Goal: Navigation & Orientation: Find specific page/section

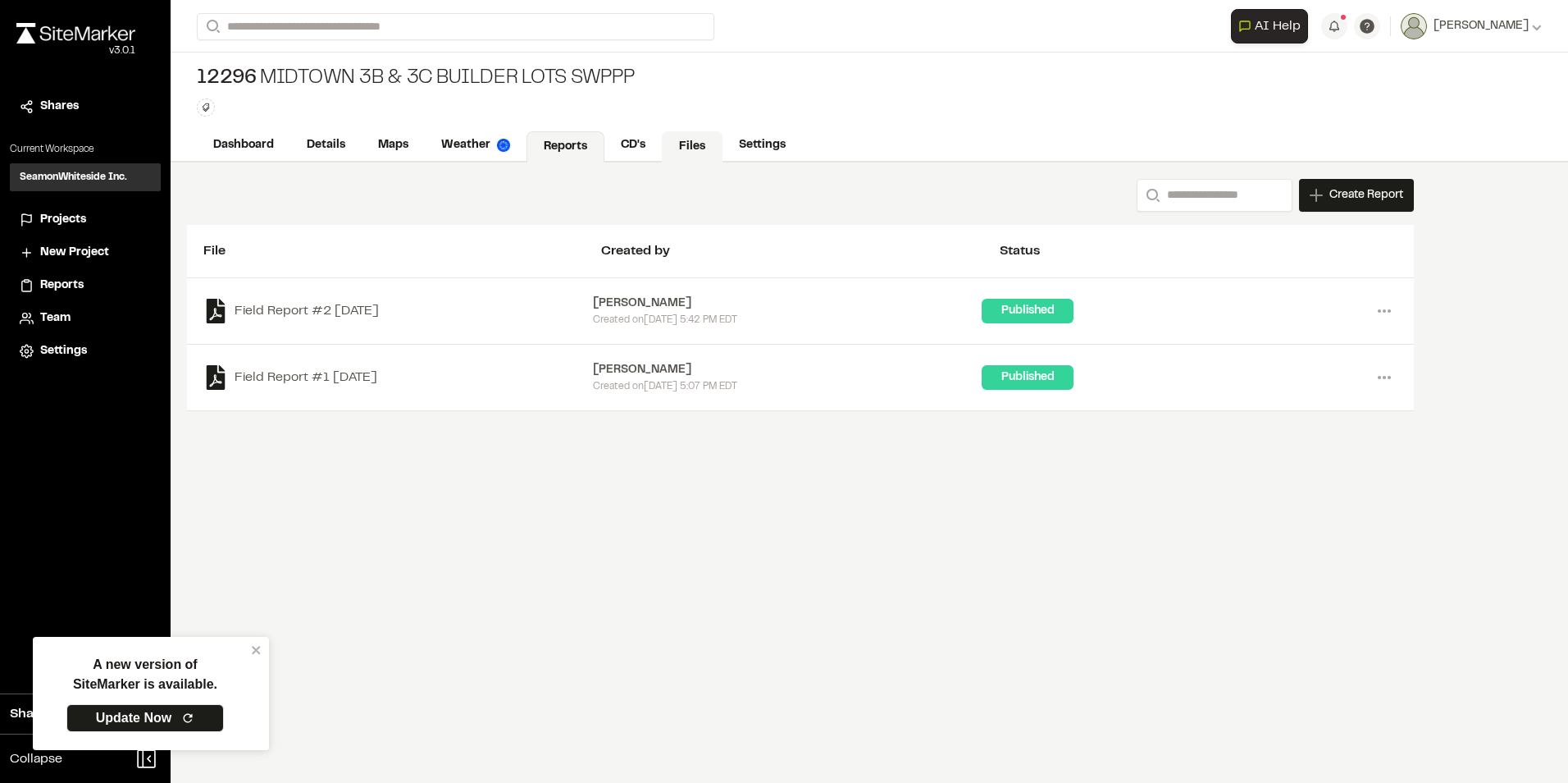
click at [686, 144] on link "Files" at bounding box center [692, 147] width 61 height 31
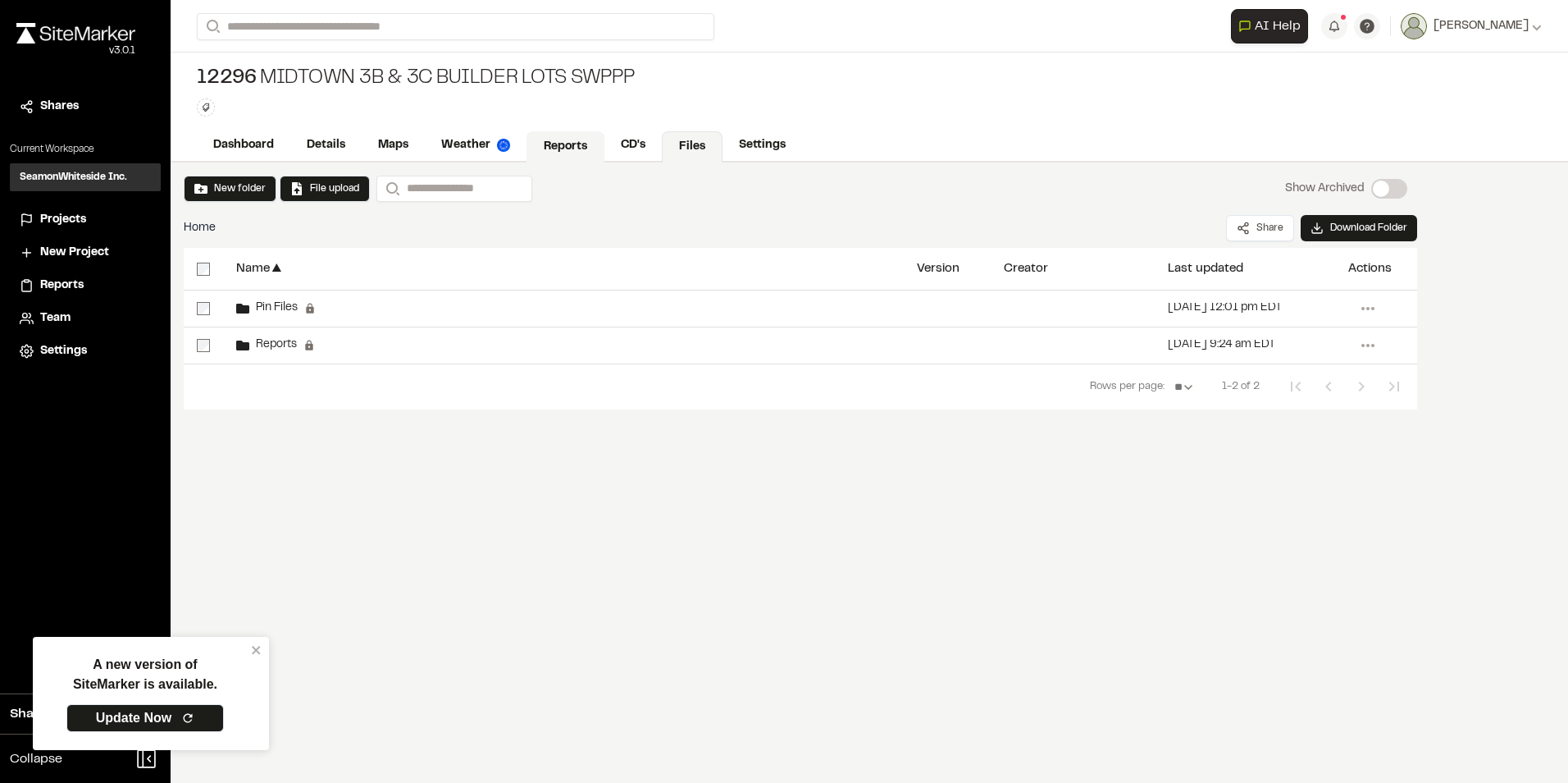
click at [575, 149] on link "Reports" at bounding box center [565, 147] width 78 height 31
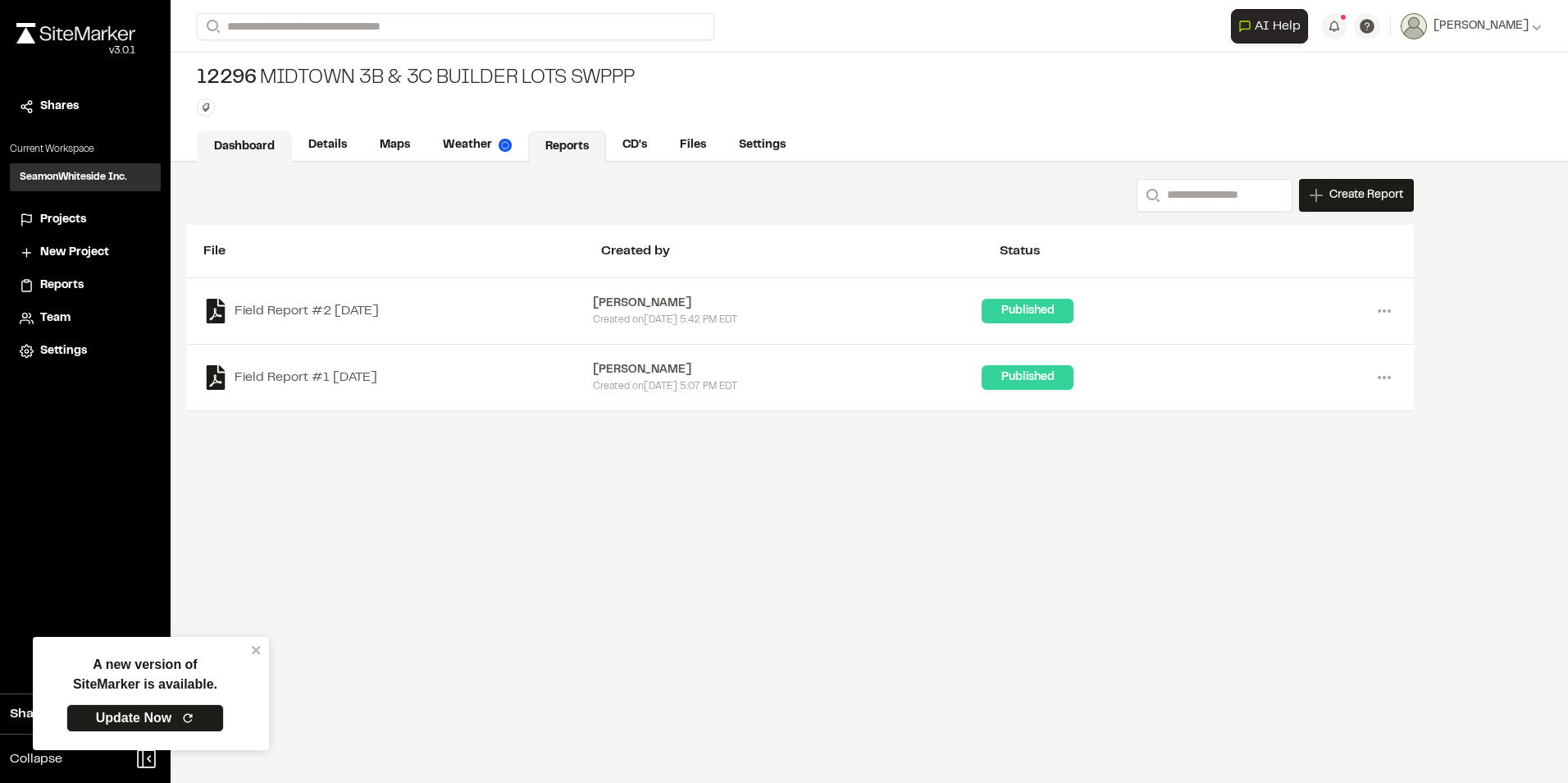
click at [279, 142] on link "Dashboard" at bounding box center [244, 147] width 95 height 31
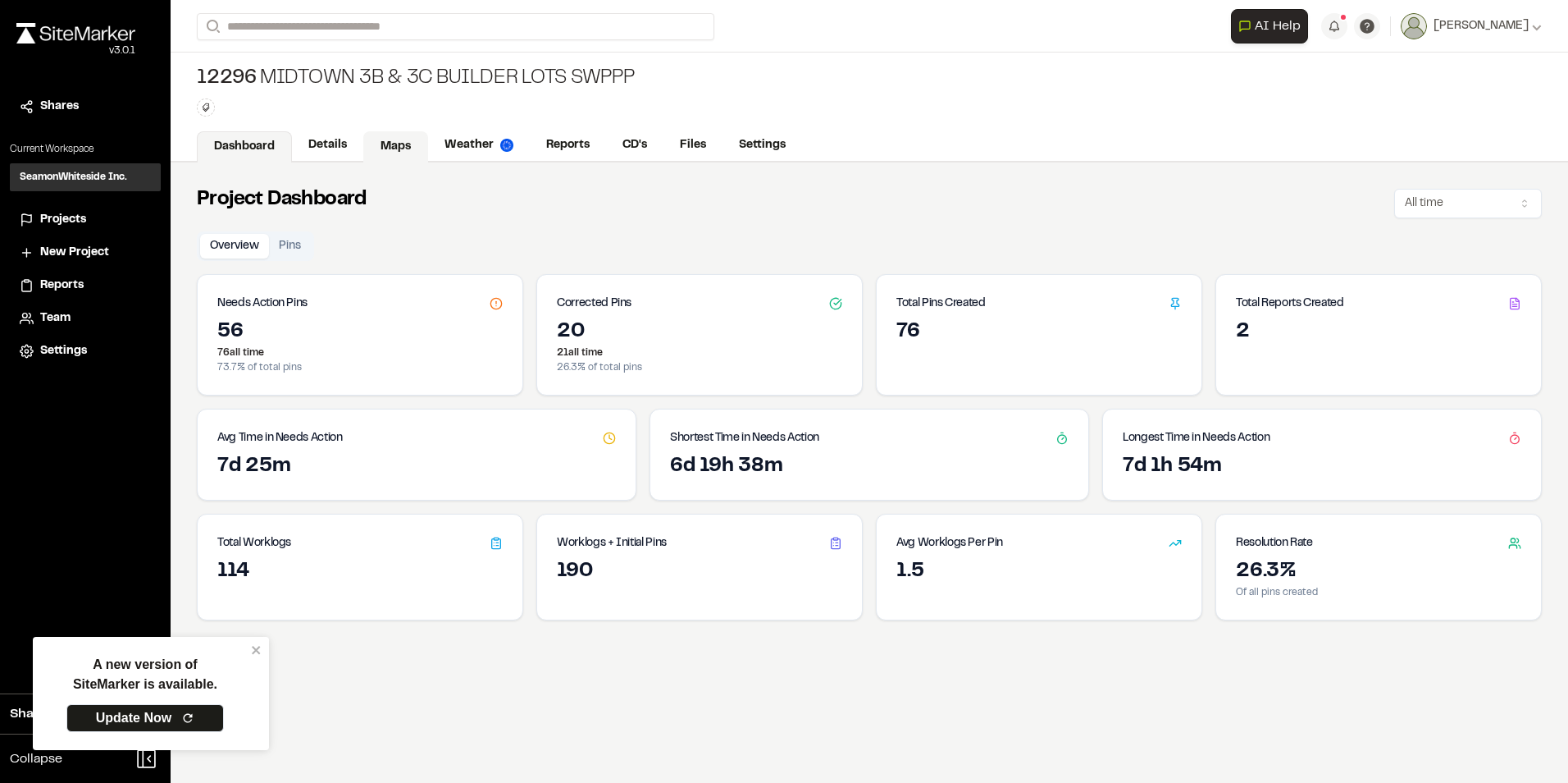
click at [402, 144] on link "Maps" at bounding box center [396, 147] width 65 height 31
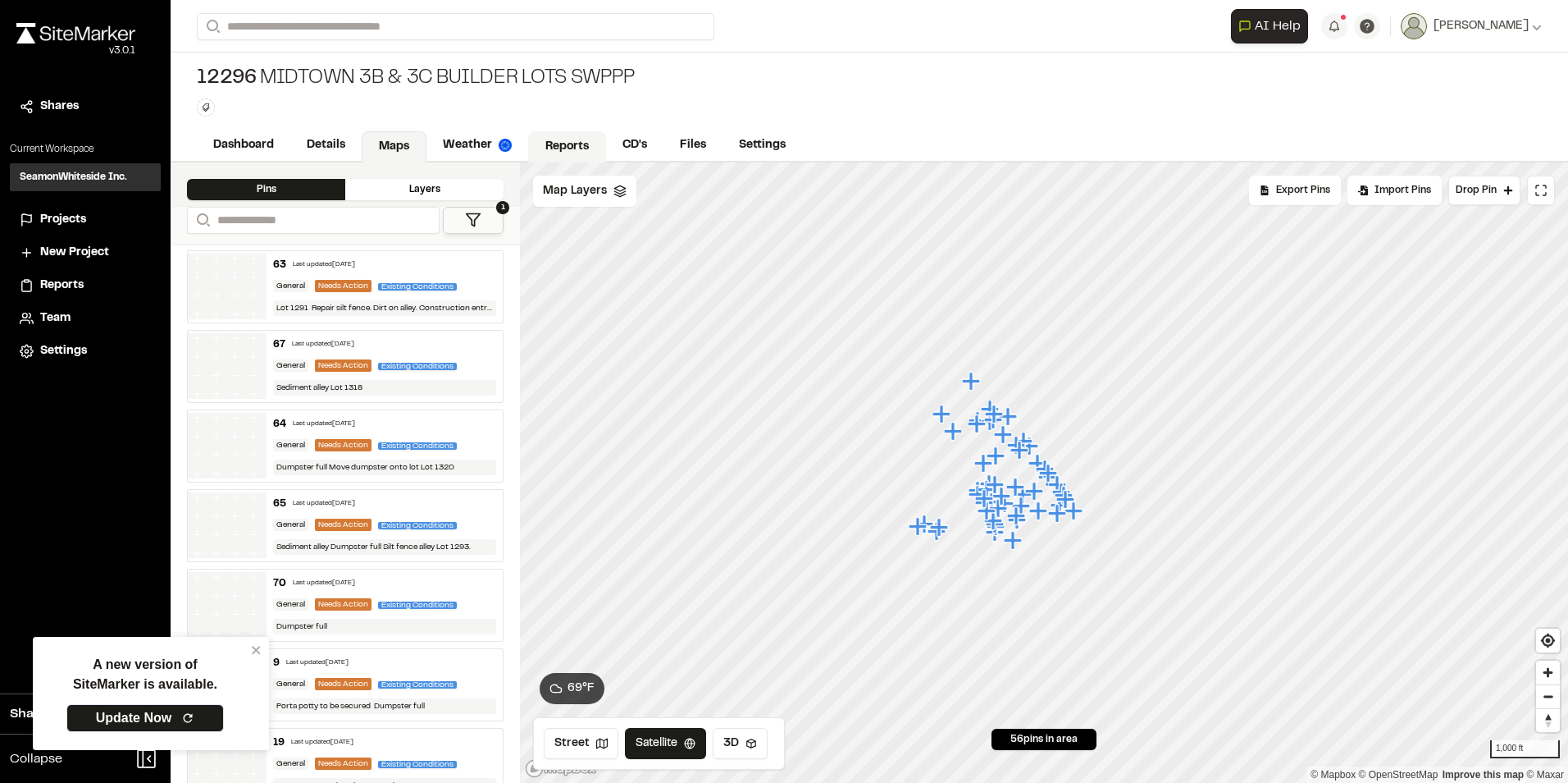
click at [577, 151] on link "Reports" at bounding box center [567, 147] width 78 height 31
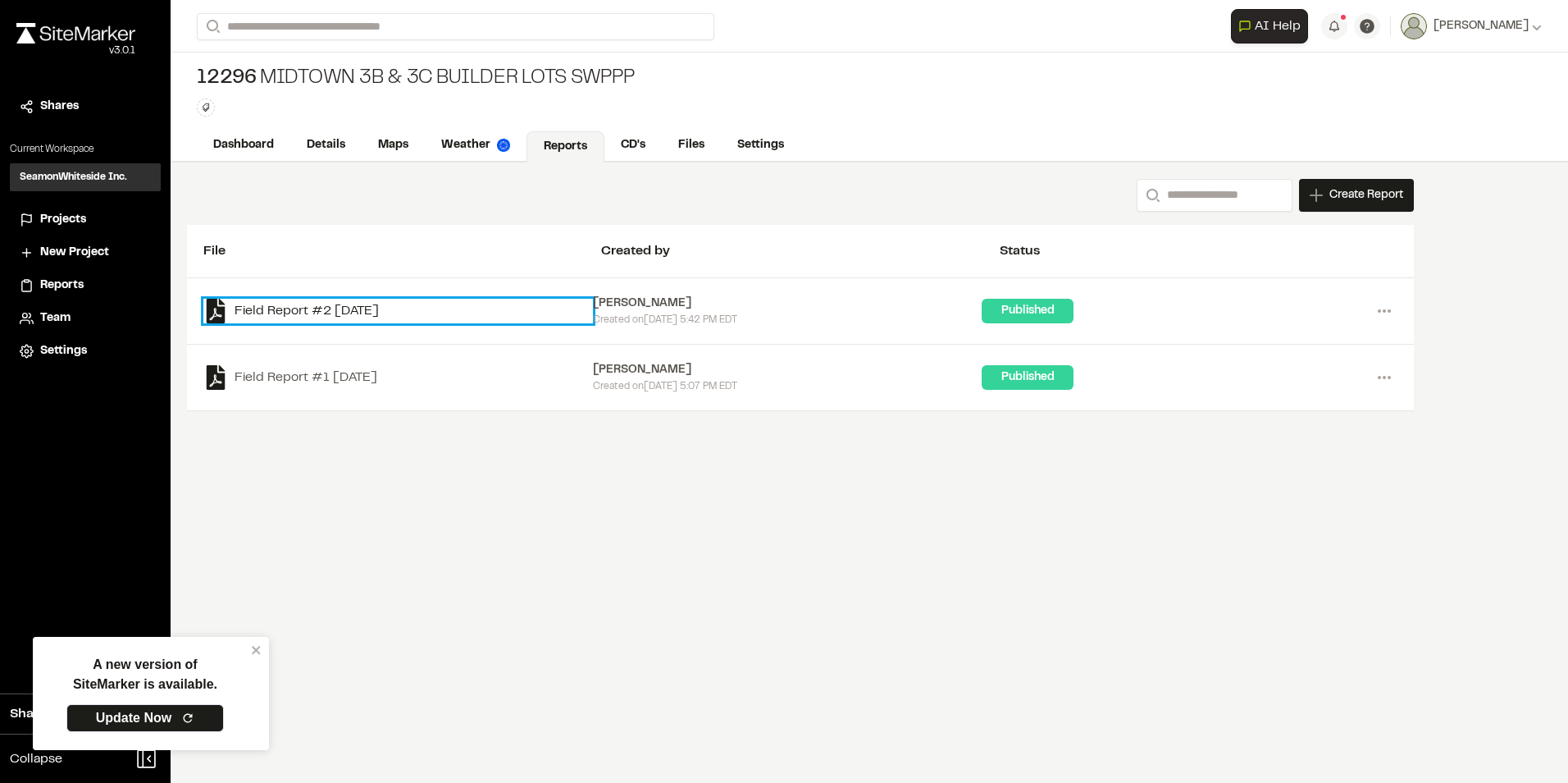
click at [261, 304] on link "Field Report #2 2025-09-03" at bounding box center [398, 310] width 390 height 25
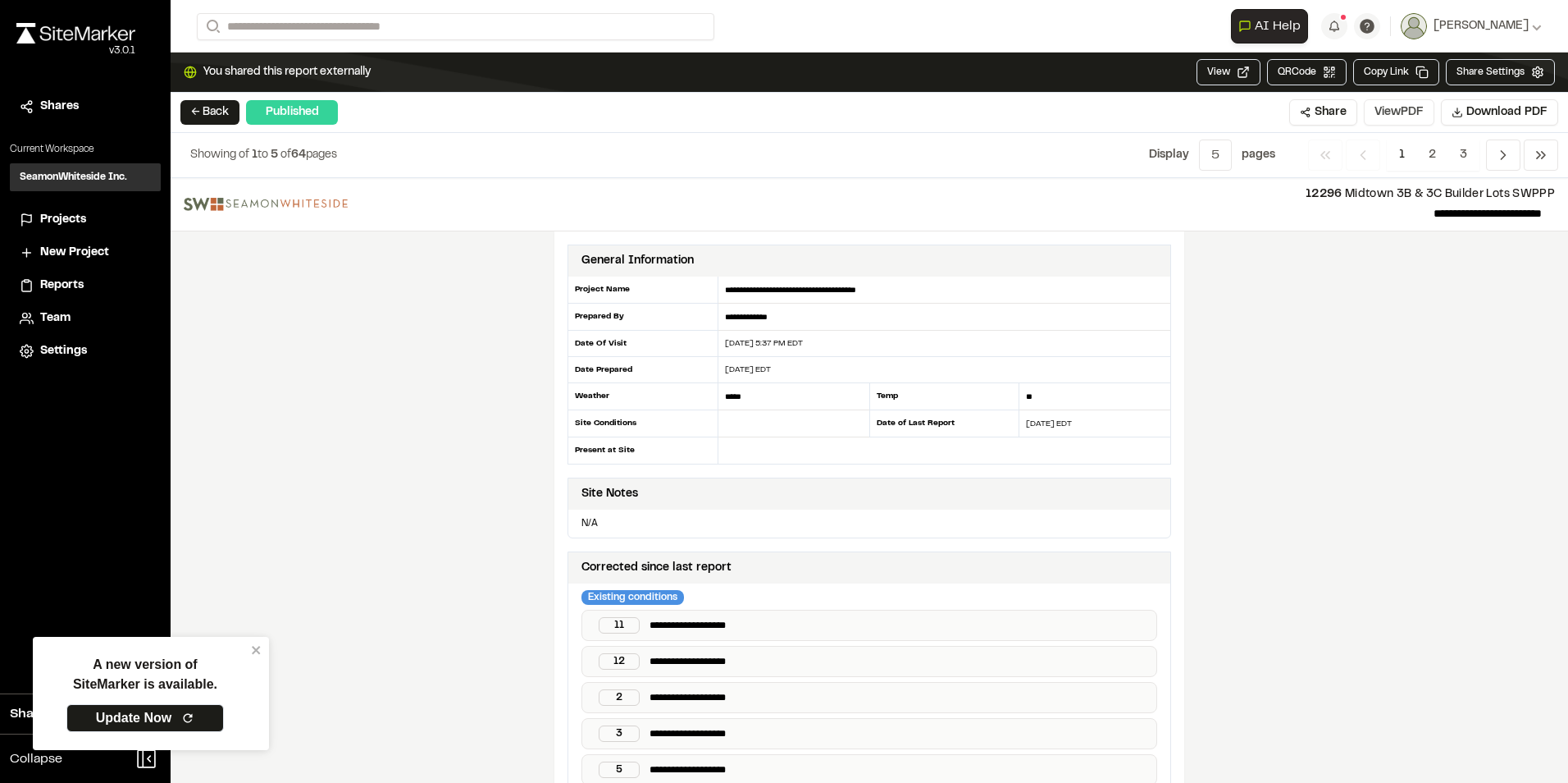
click at [1391, 114] on button "View PDF" at bounding box center [1399, 112] width 71 height 26
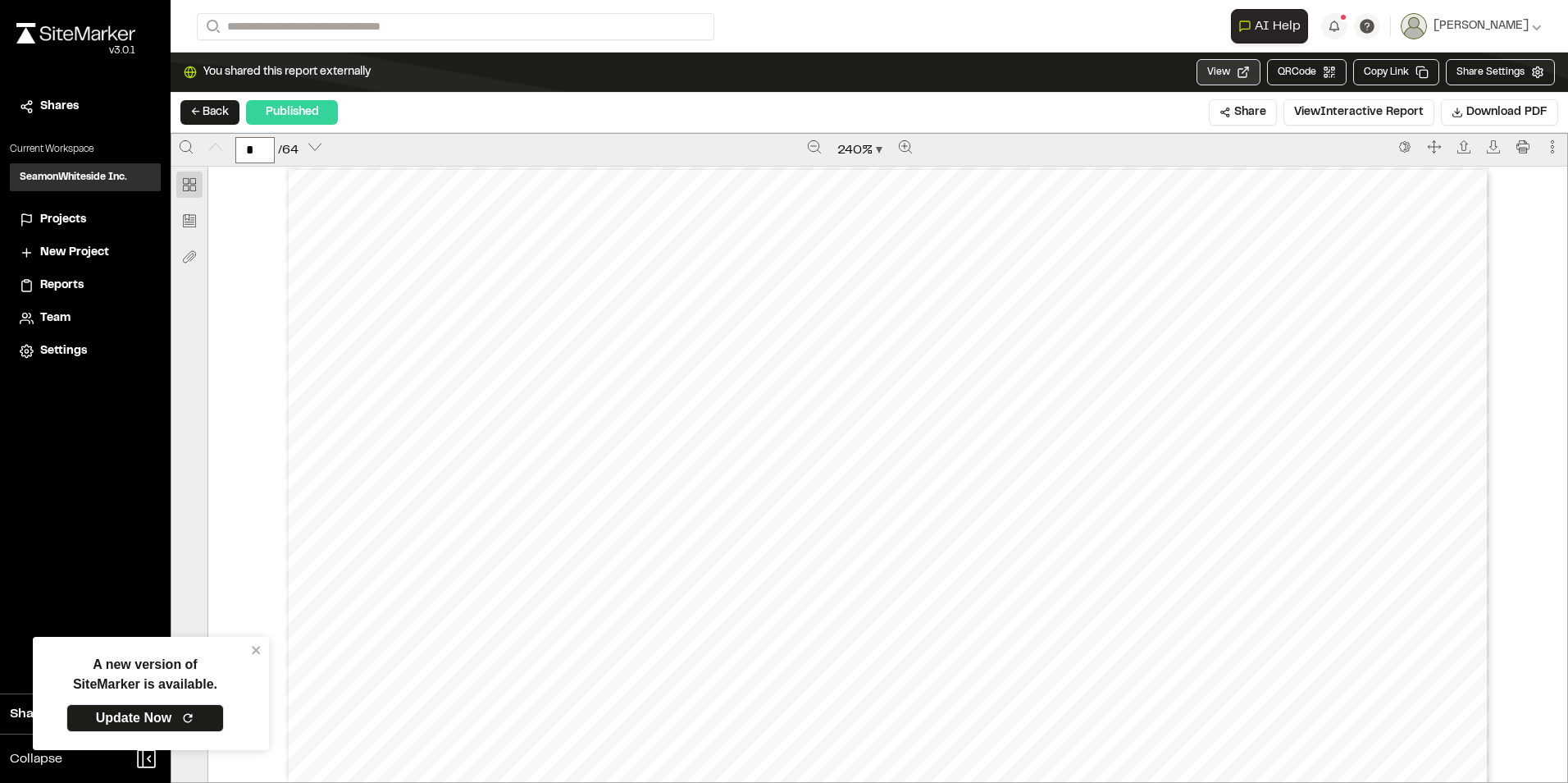
click at [1214, 63] on button "View" at bounding box center [1228, 72] width 64 height 26
click at [202, 108] on button "← Back" at bounding box center [209, 112] width 59 height 25
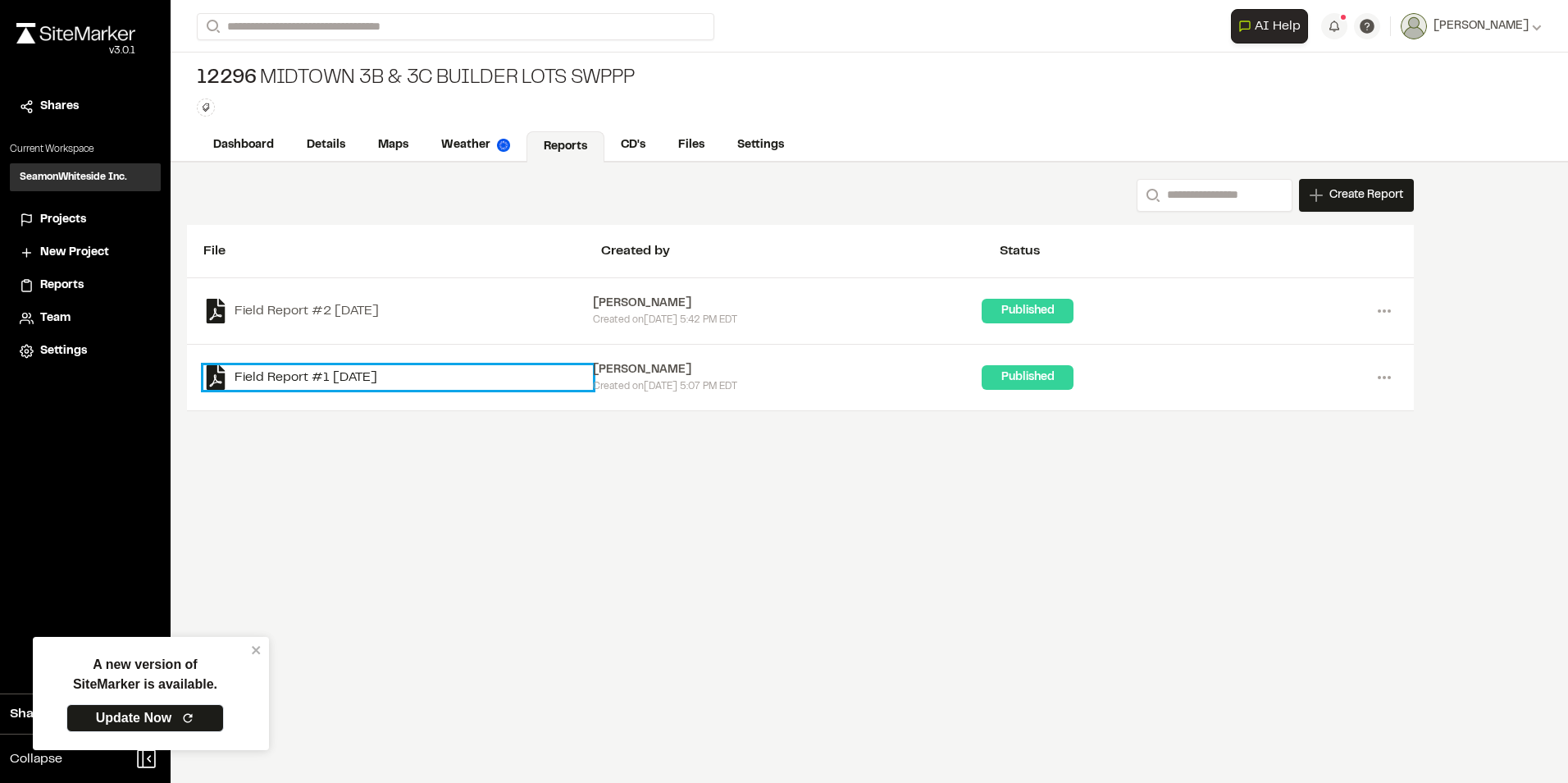
click at [280, 374] on link "Field Report #1 2025-08-27" at bounding box center [398, 377] width 390 height 25
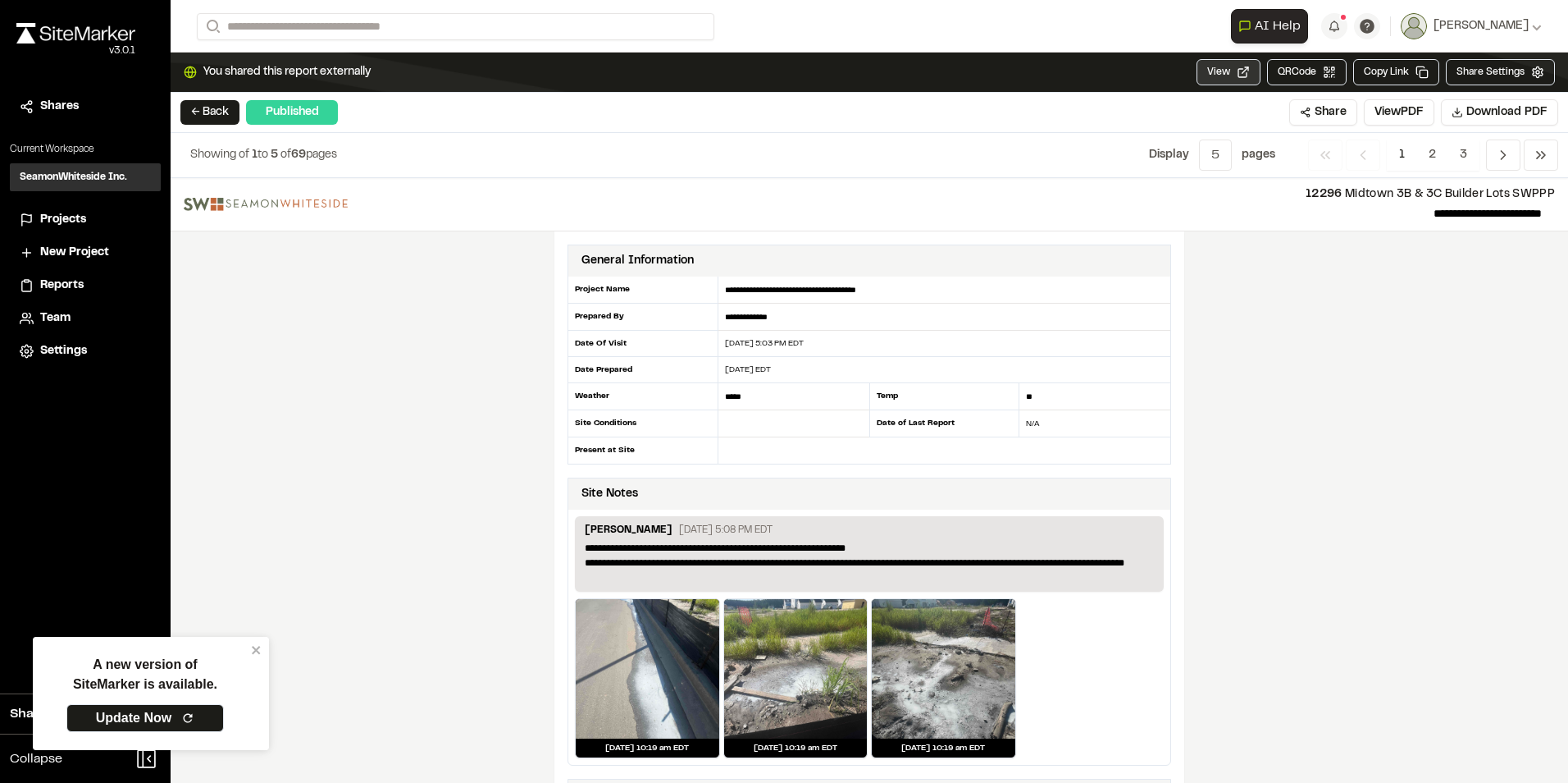
click at [1221, 74] on button "View" at bounding box center [1228, 72] width 64 height 26
click at [1233, 76] on button "View" at bounding box center [1228, 72] width 64 height 26
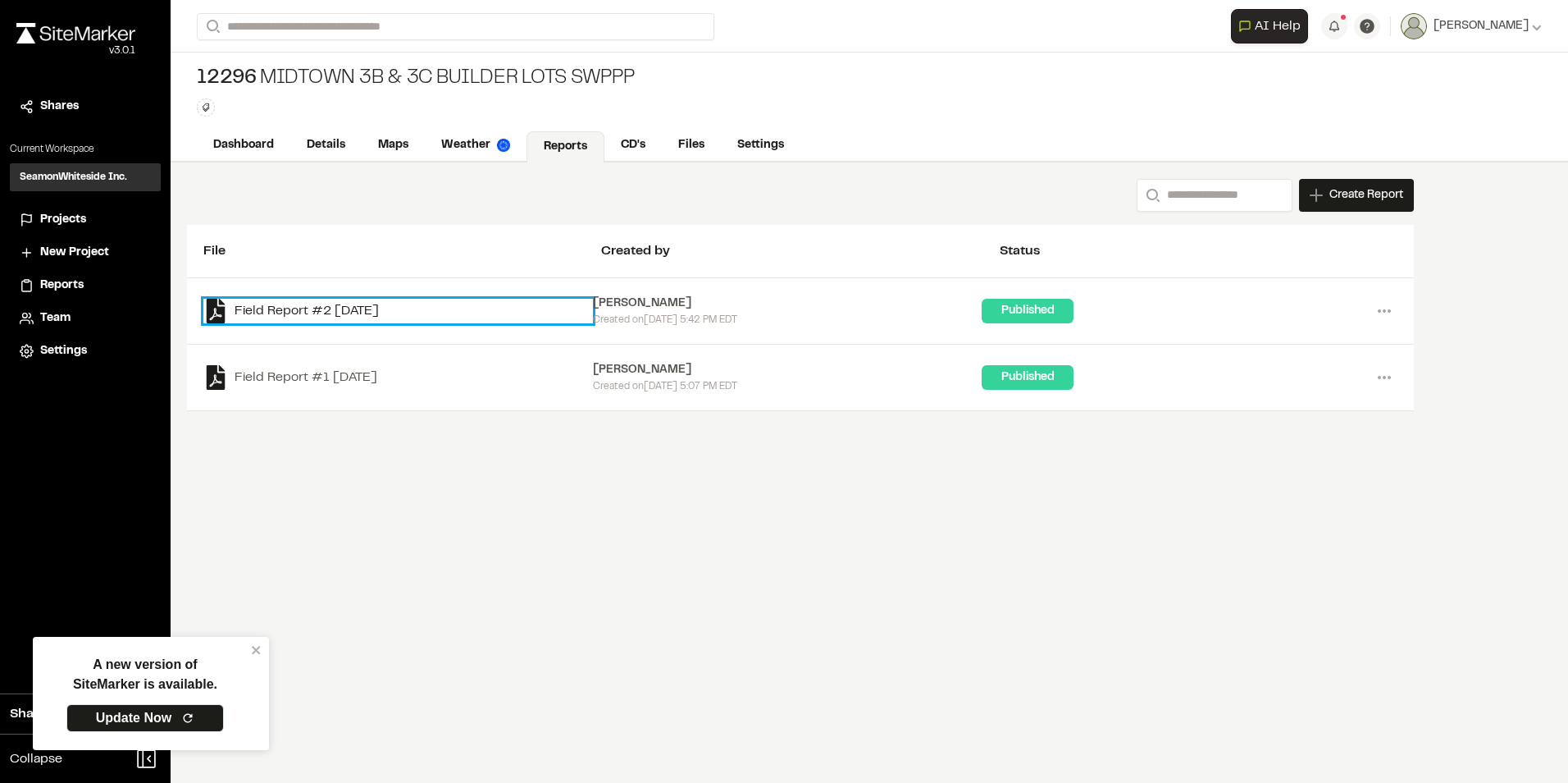
click at [282, 306] on link "Field Report #2 2025-09-03" at bounding box center [398, 310] width 390 height 25
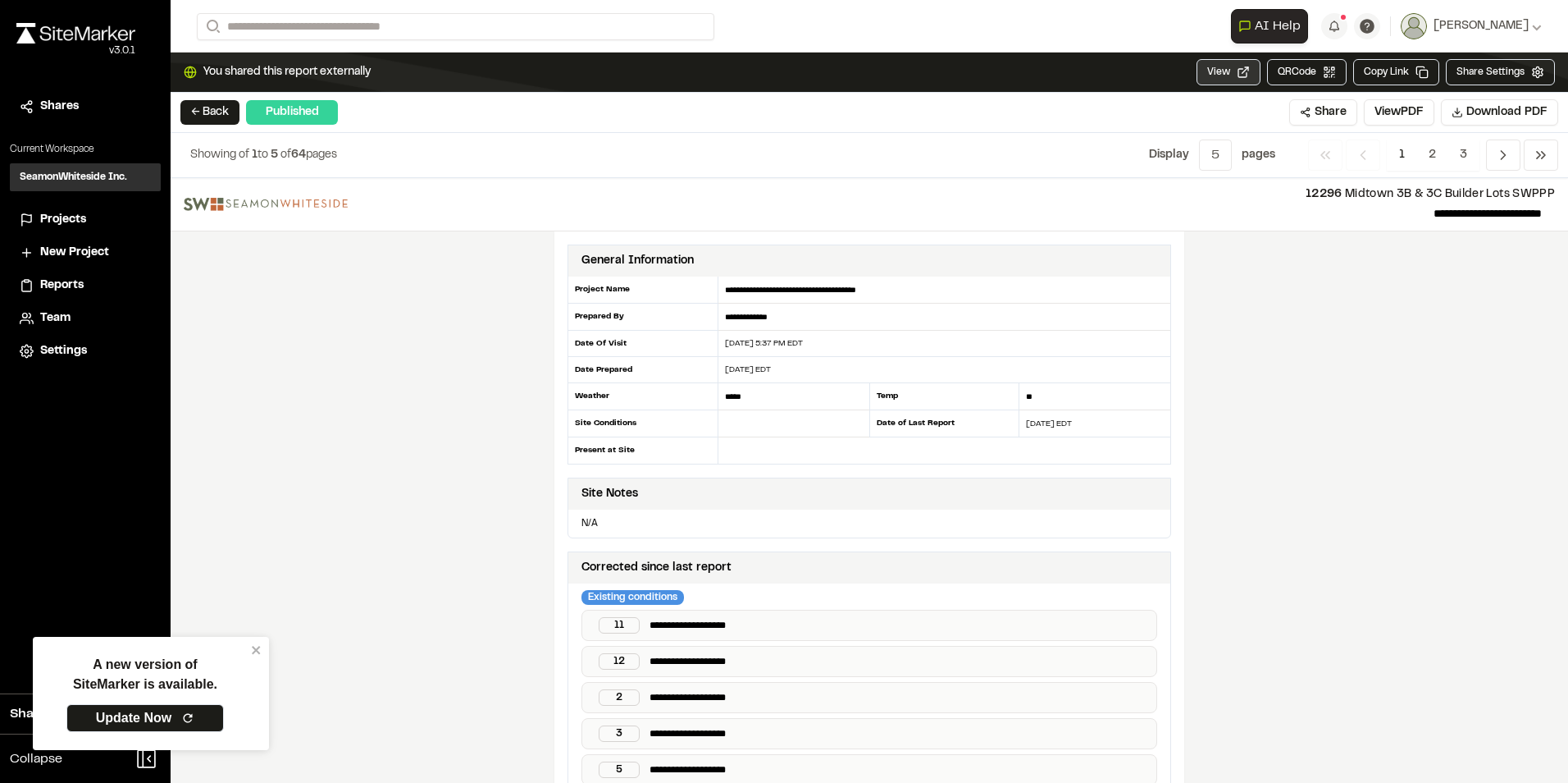
click at [1226, 70] on button "View" at bounding box center [1228, 72] width 64 height 26
click at [52, 218] on span "Projects" at bounding box center [63, 220] width 46 height 18
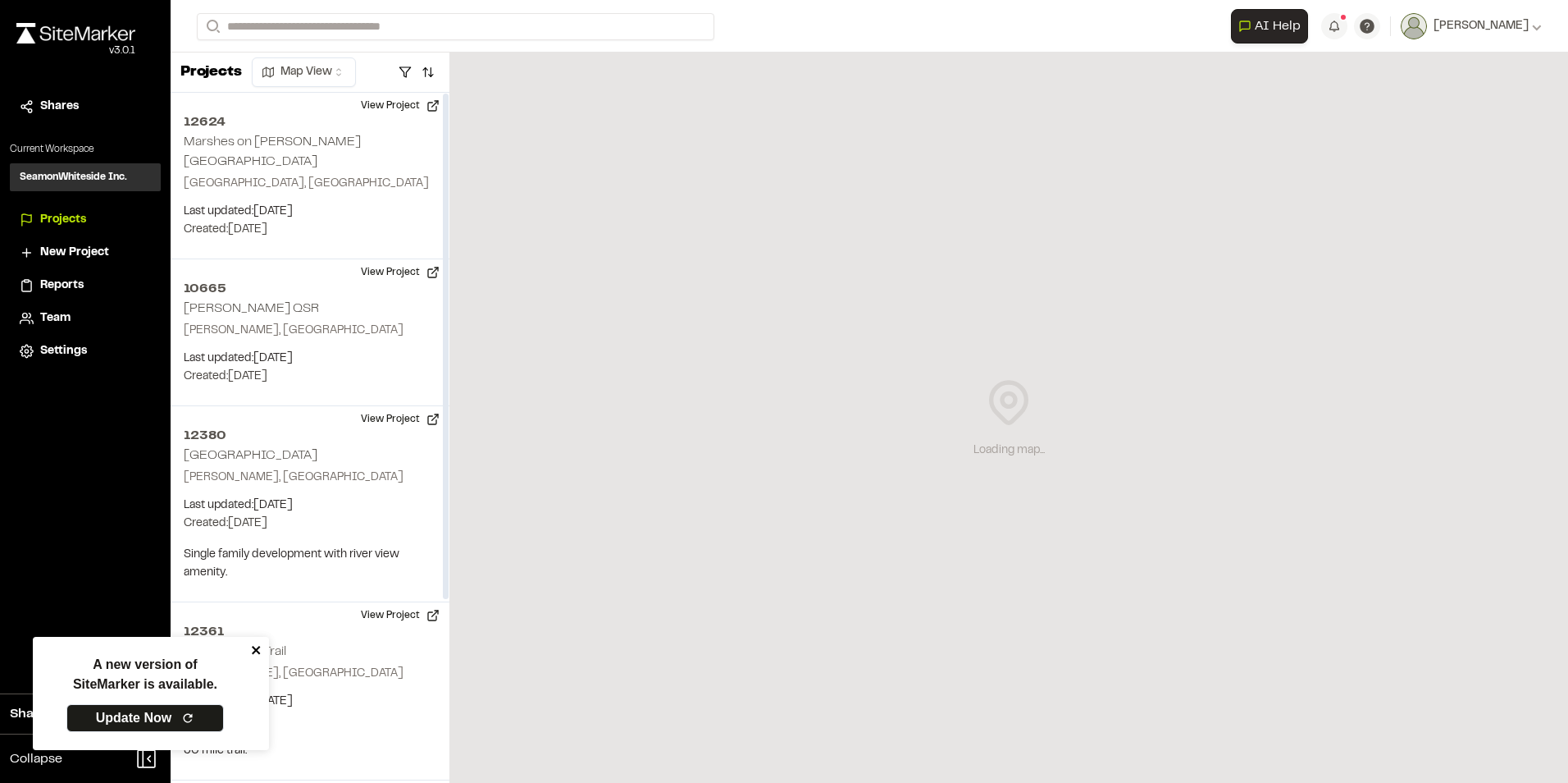
click at [255, 656] on icon "close" at bounding box center [256, 650] width 11 height 13
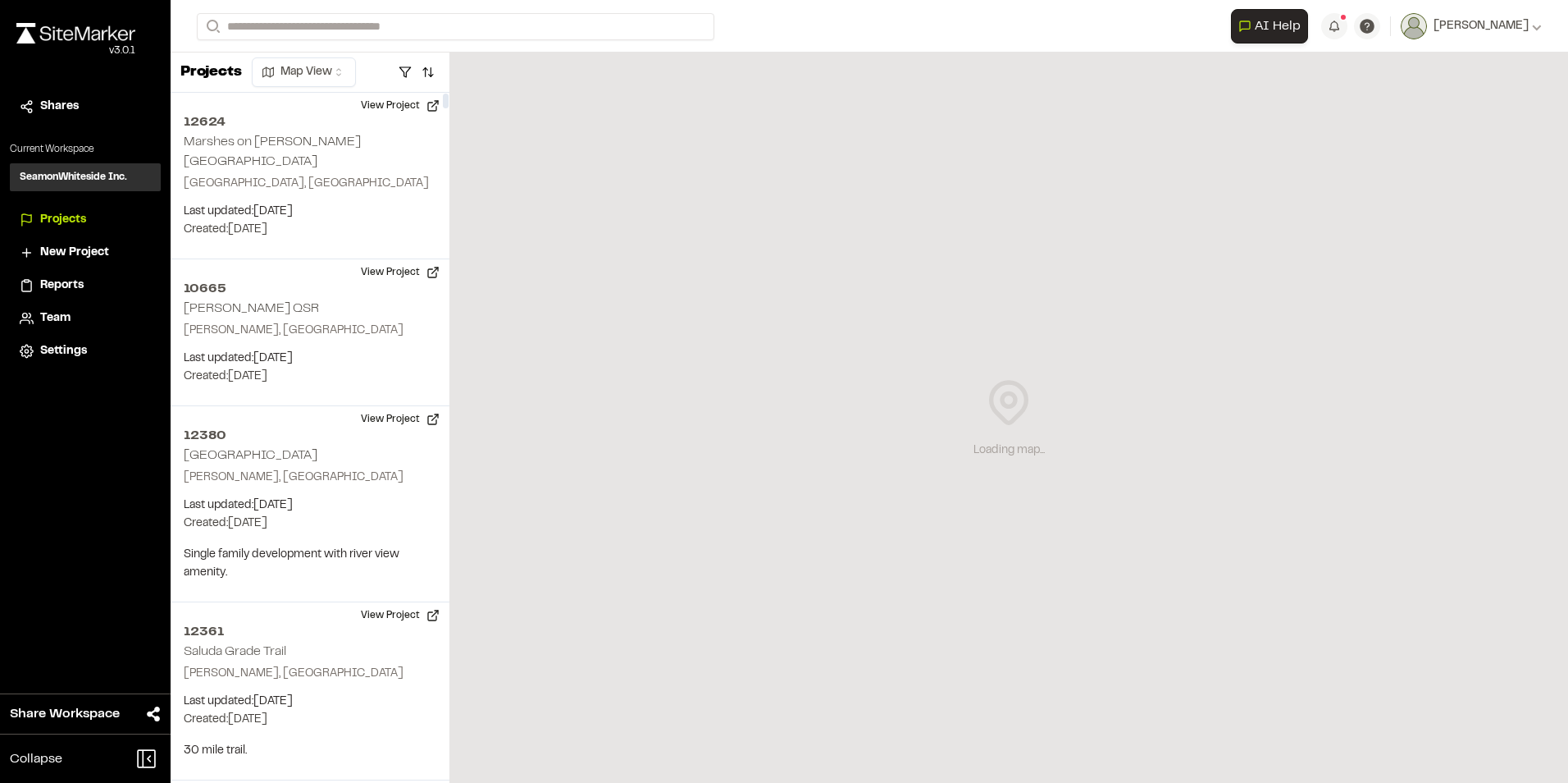
click at [74, 350] on span "Settings" at bounding box center [63, 350] width 47 height 18
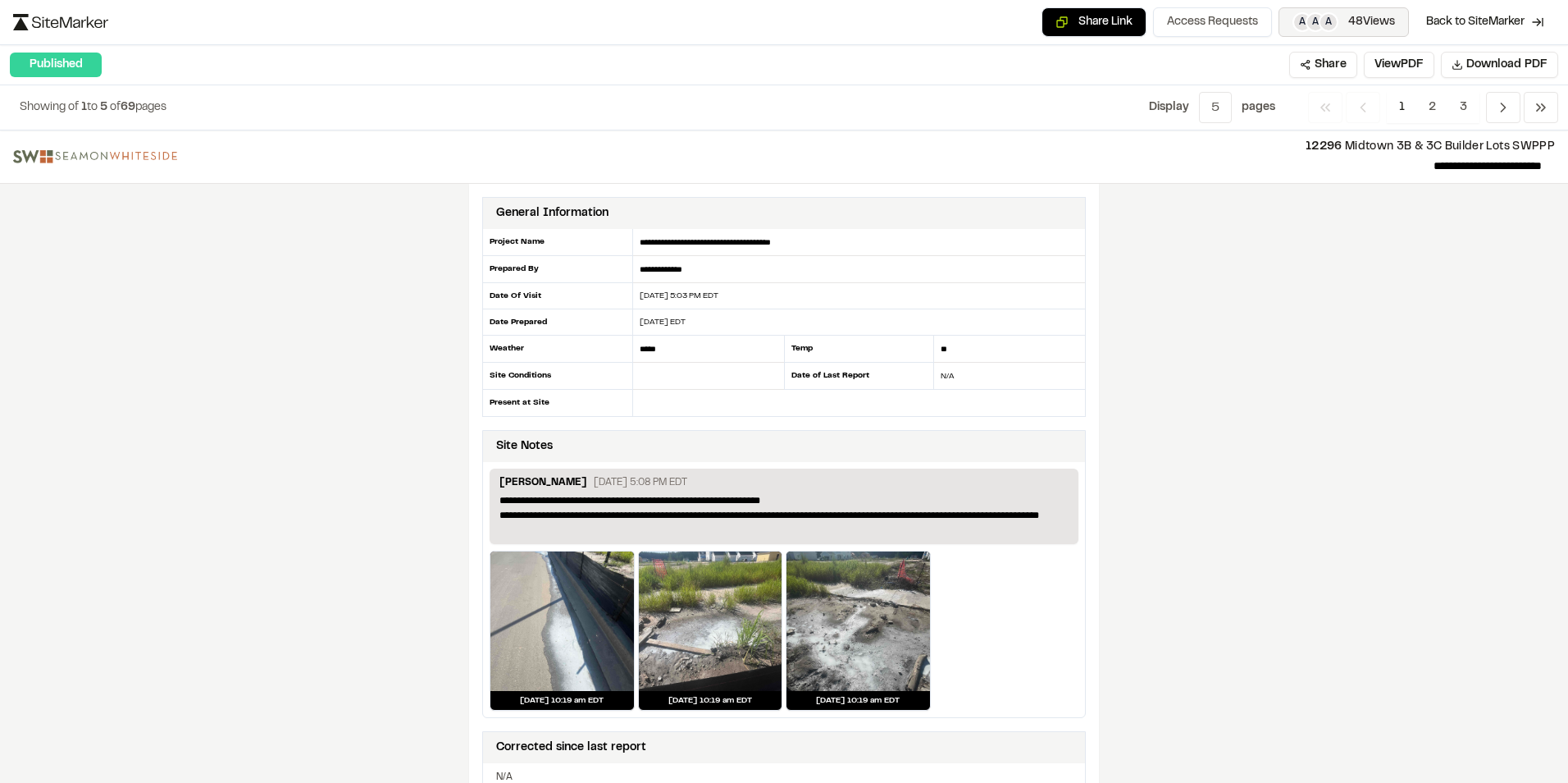
click at [1359, 22] on span "48 Views" at bounding box center [1371, 21] width 47 height 18
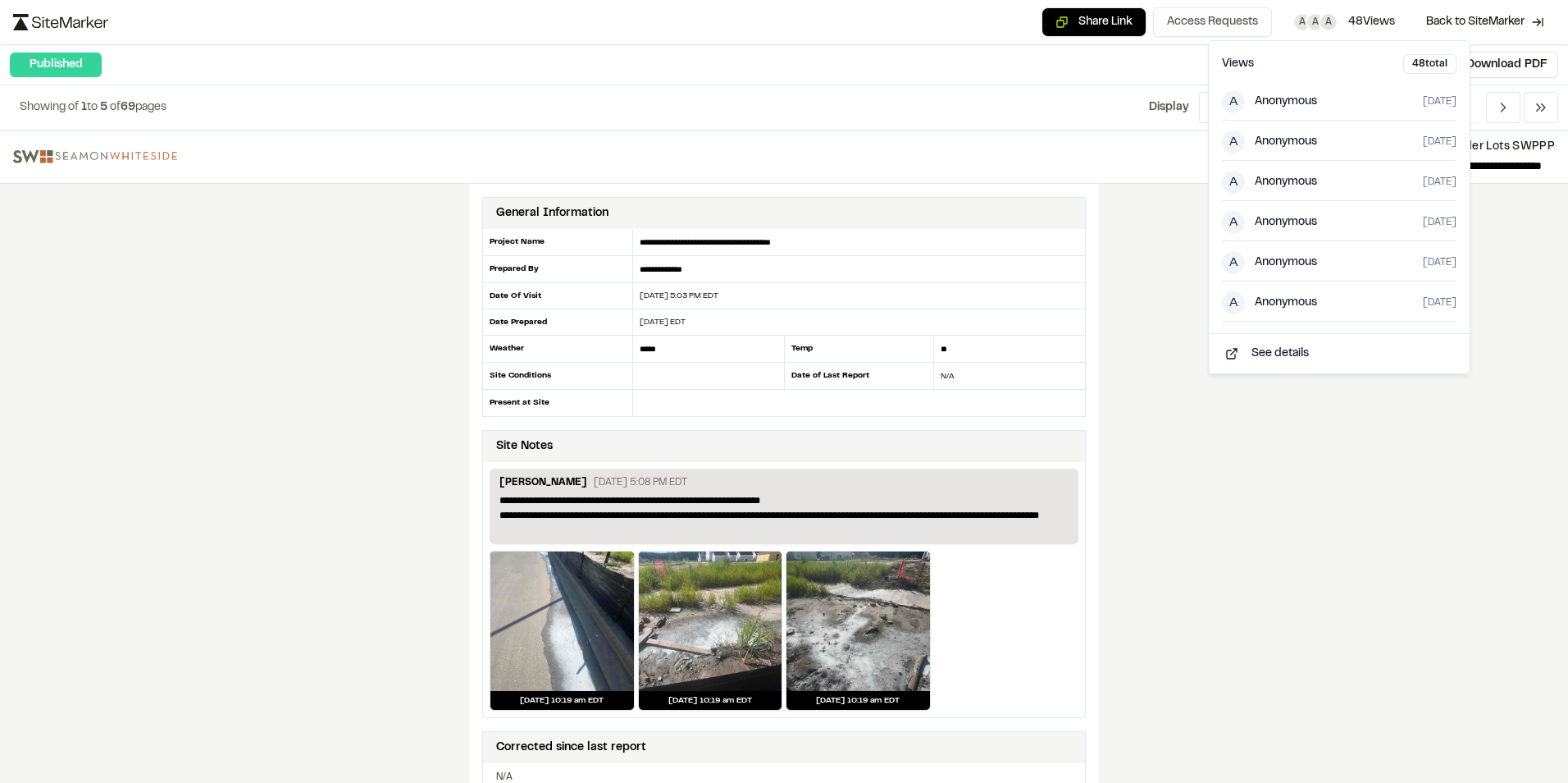
click at [1317, 442] on div "**********" at bounding box center [784, 456] width 1568 height 652
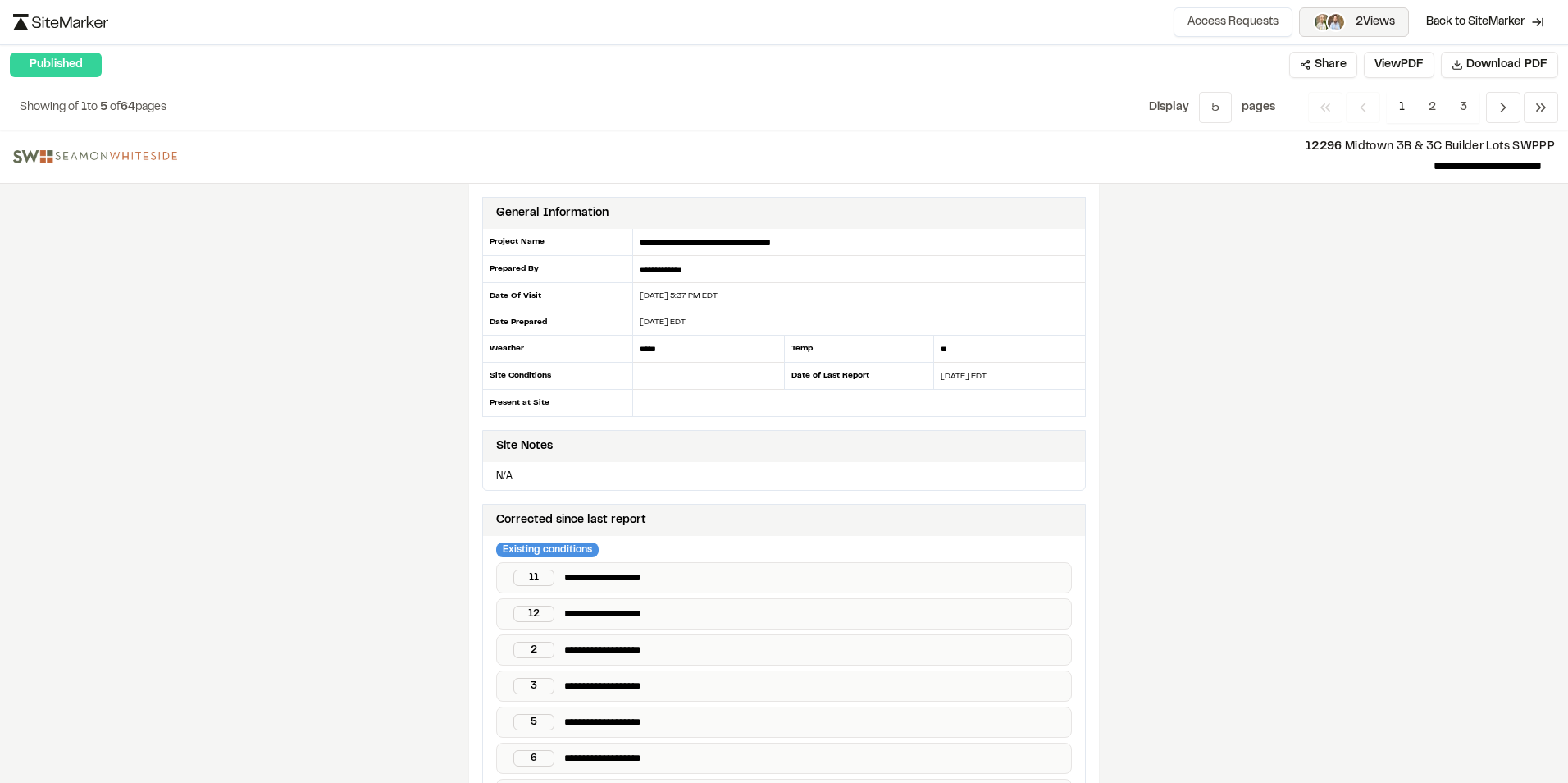
click at [1365, 25] on span "2 Views" at bounding box center [1376, 21] width 39 height 18
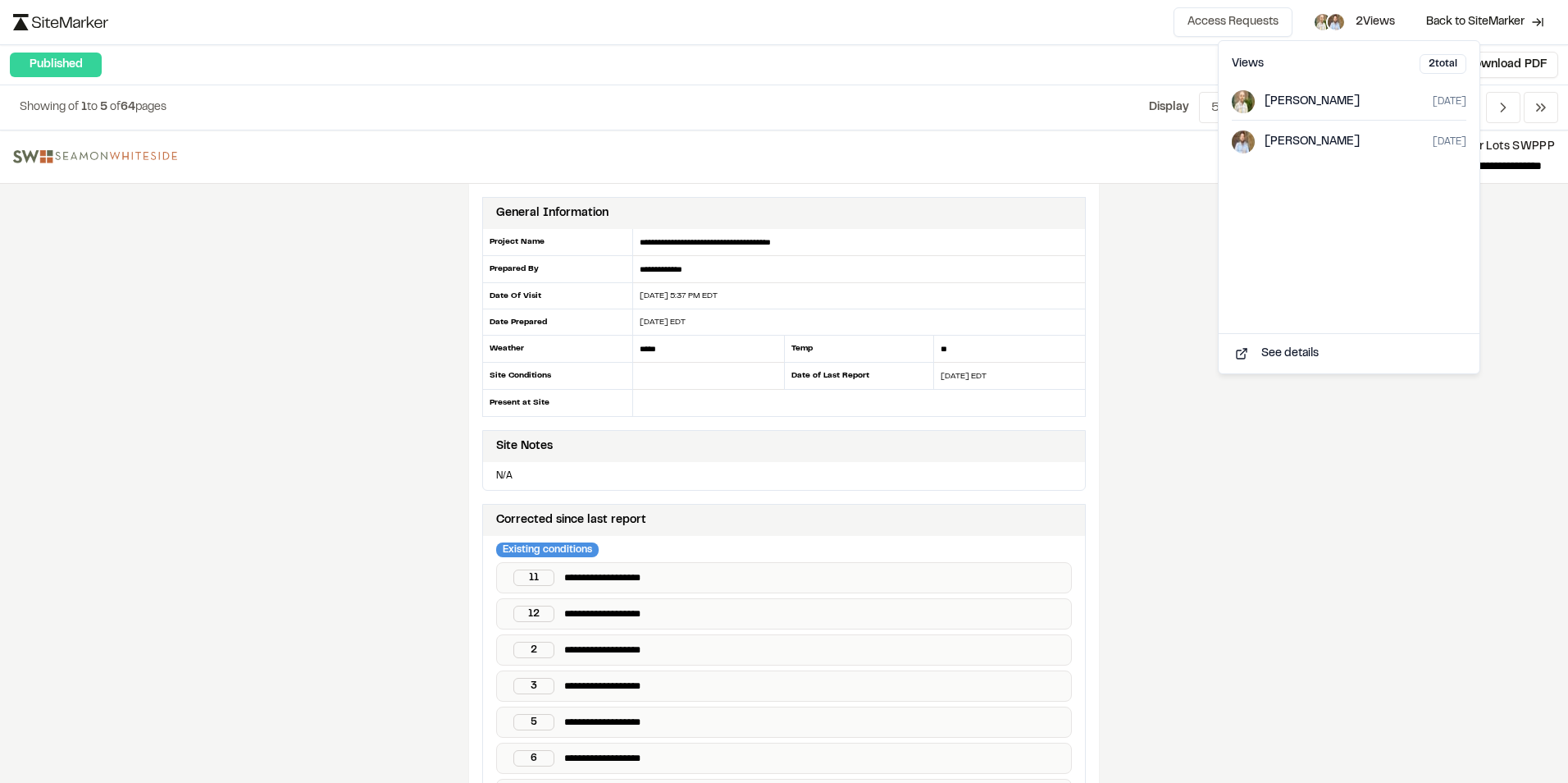
click at [1303, 558] on div "**********" at bounding box center [784, 456] width 1568 height 652
